Goal: Information Seeking & Learning: Stay updated

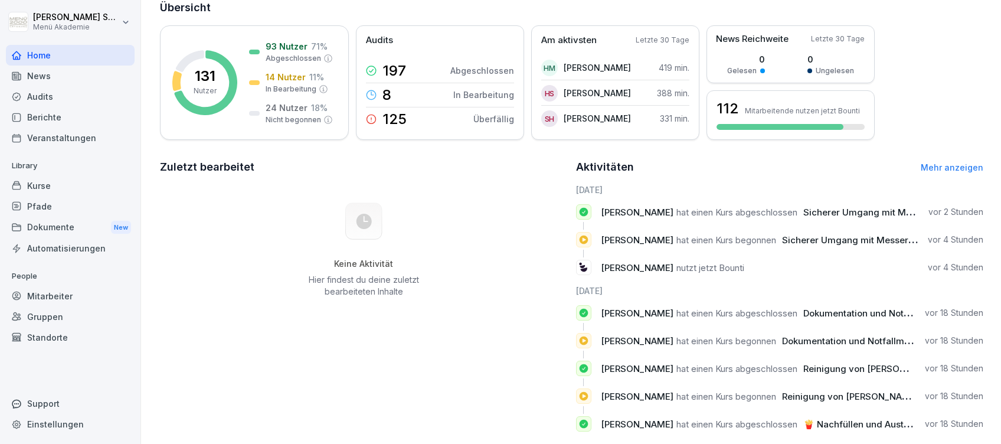
scroll to position [109, 0]
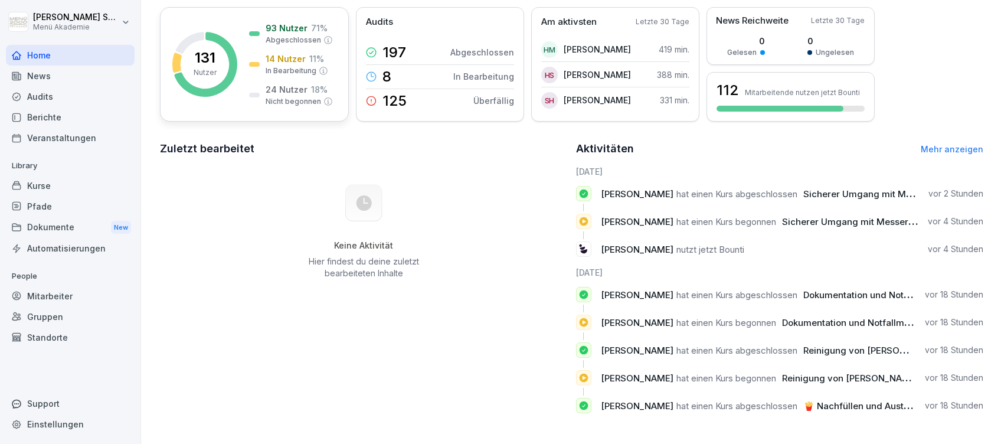
click at [315, 53] on p "11 %" at bounding box center [316, 59] width 15 height 12
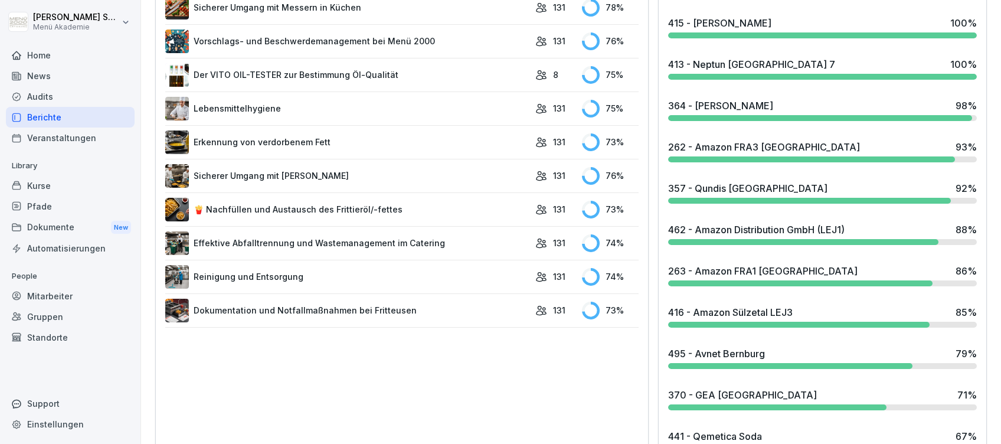
scroll to position [702, 0]
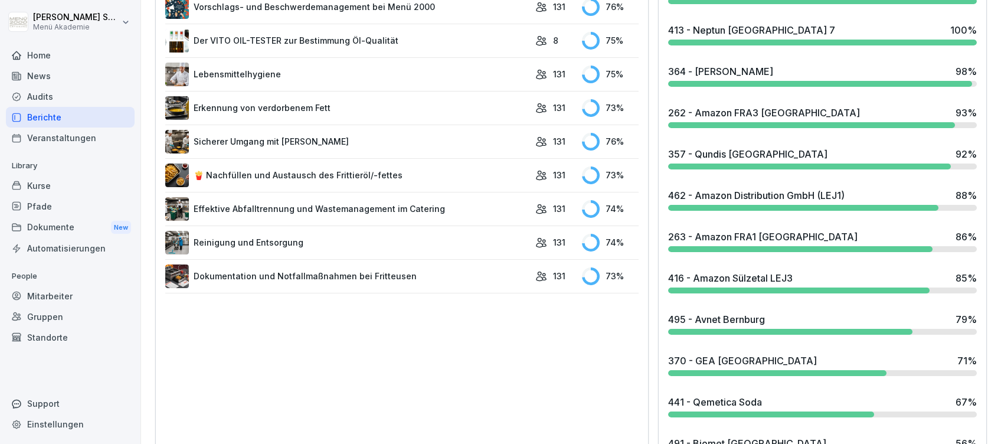
click at [743, 319] on div "495 - Avnet Bernburg" at bounding box center [716, 319] width 97 height 14
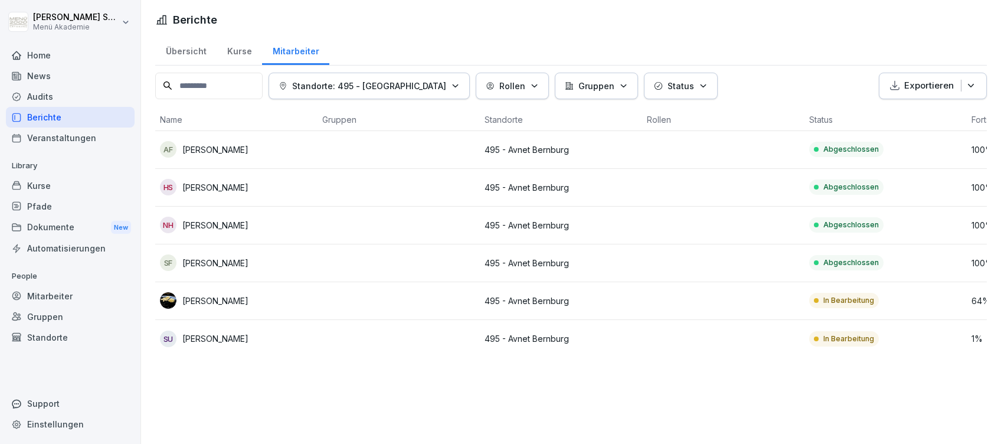
click at [21, 52] on icon at bounding box center [16, 55] width 9 height 9
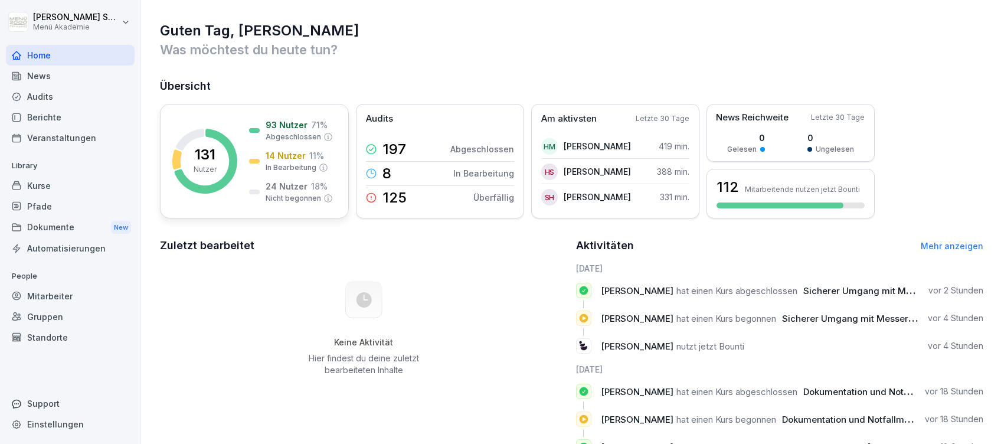
click at [258, 137] on div "93 Nutzer 71 % Abgeschlossen" at bounding box center [291, 131] width 84 height 24
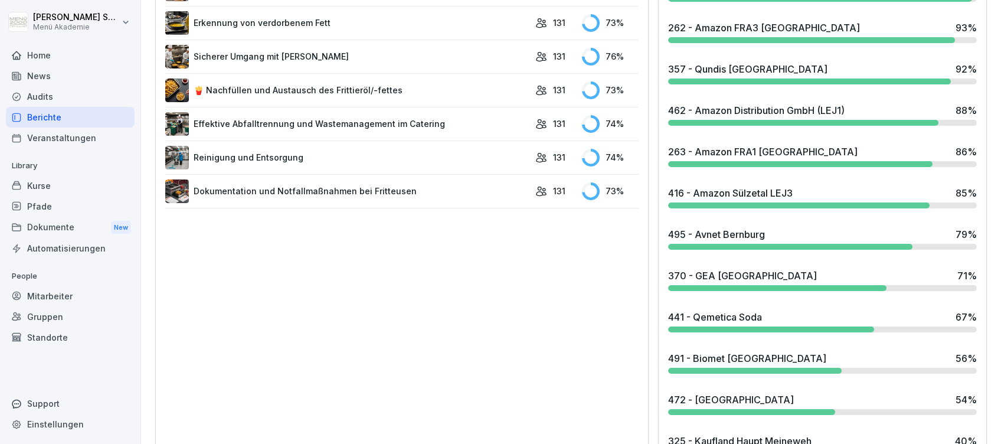
scroll to position [1040, 0]
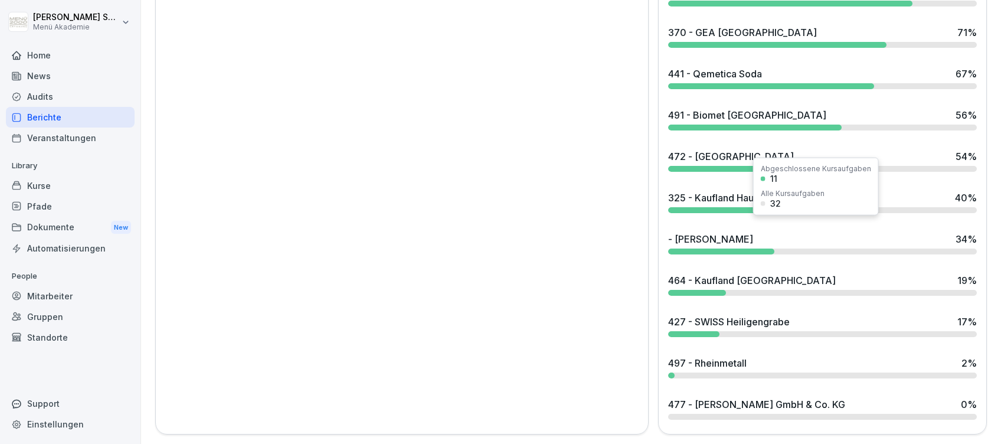
click at [716, 227] on div "- [PERSON_NAME] 34 %" at bounding box center [822, 243] width 318 height 32
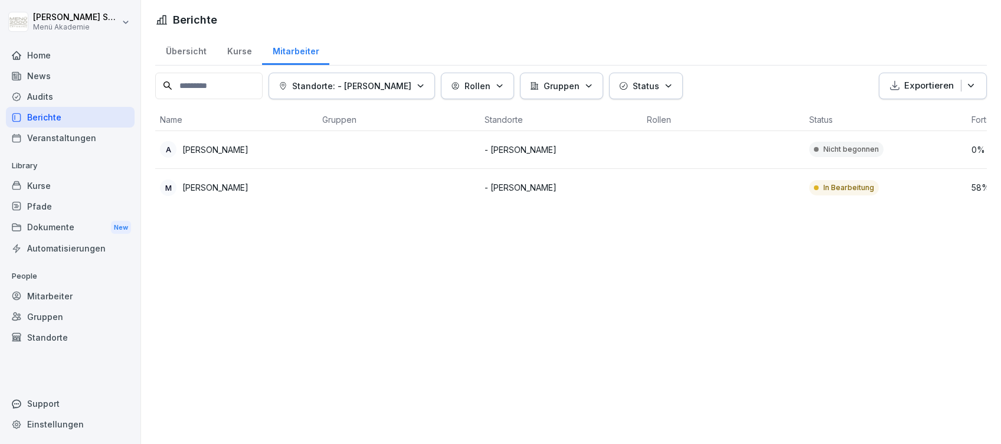
click at [30, 51] on div "Home" at bounding box center [70, 55] width 129 height 21
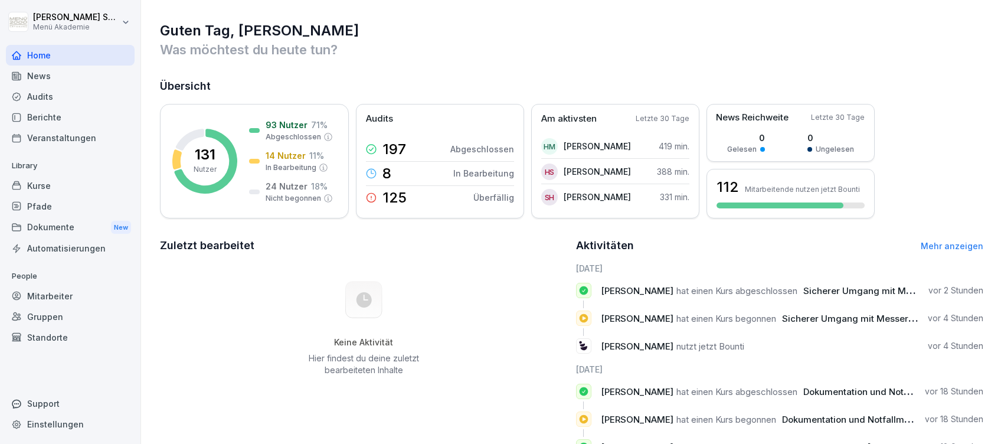
click at [41, 70] on div "News" at bounding box center [70, 75] width 129 height 21
